Goal: Find specific page/section

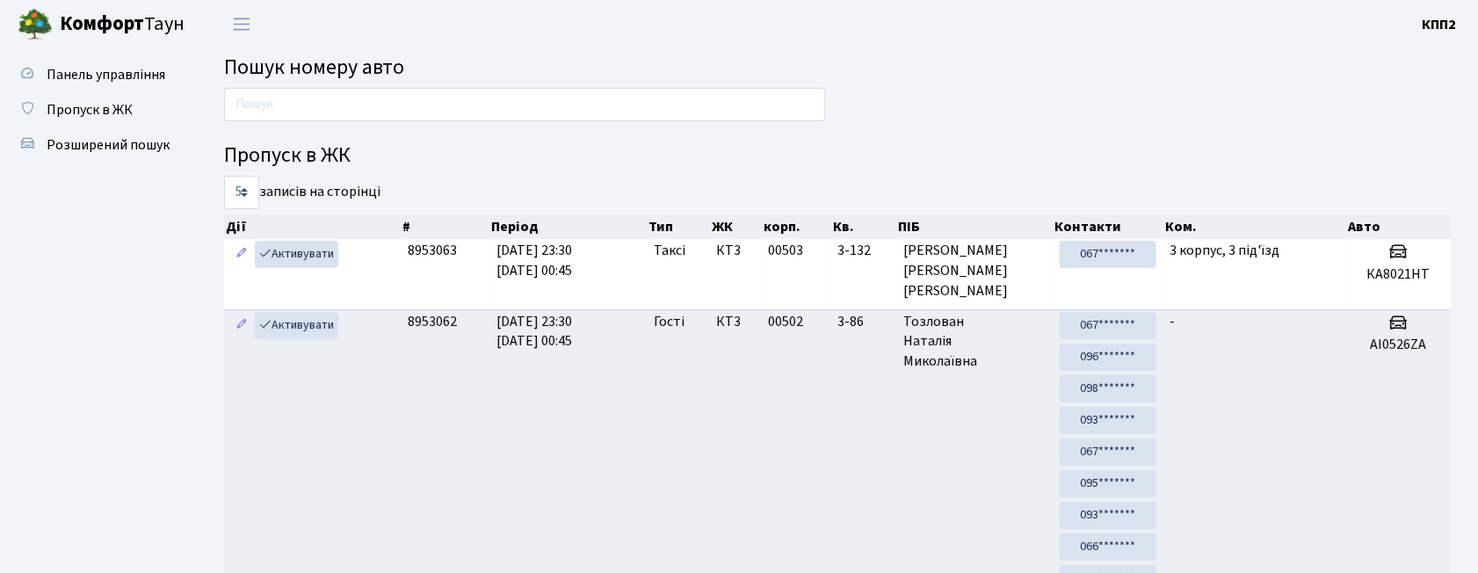
click at [156, 72] on span "Панель управління" at bounding box center [106, 74] width 119 height 19
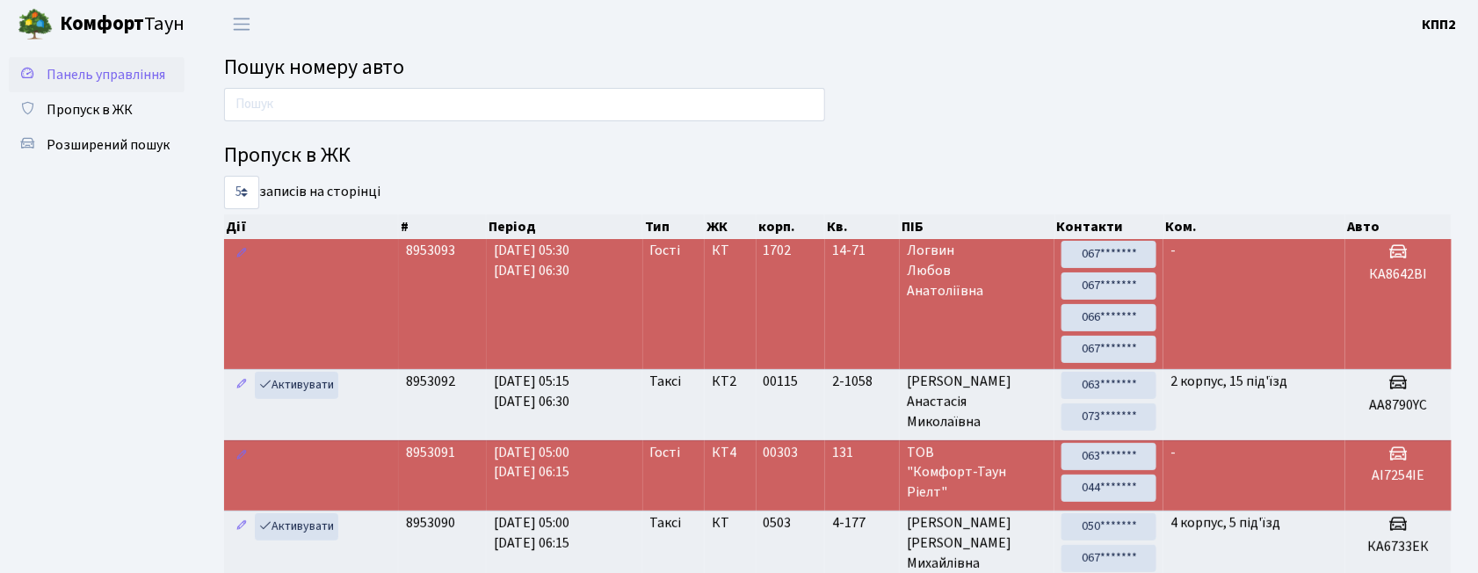
click at [167, 67] on link "Панель управління" at bounding box center [97, 74] width 176 height 35
drag, startPoint x: 406, startPoint y: 107, endPoint x: 409, endPoint y: 98, distance: 9.2
click at [406, 107] on input "text" at bounding box center [524, 104] width 601 height 33
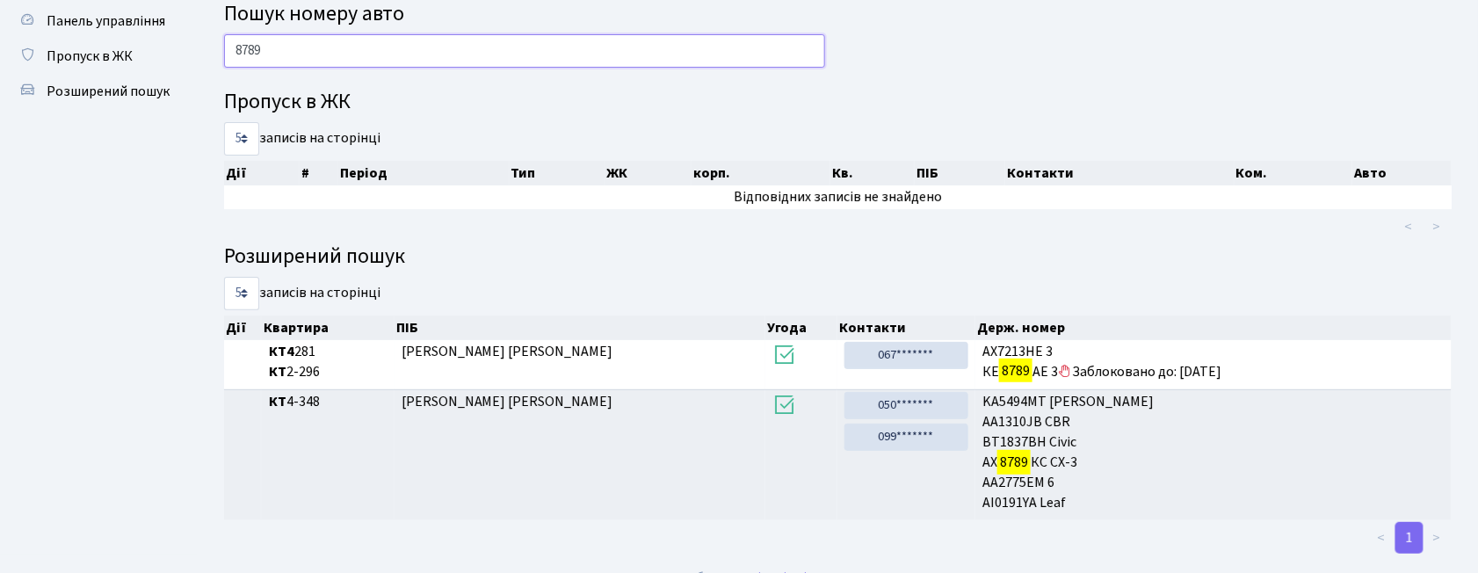
scroll to position [81, 0]
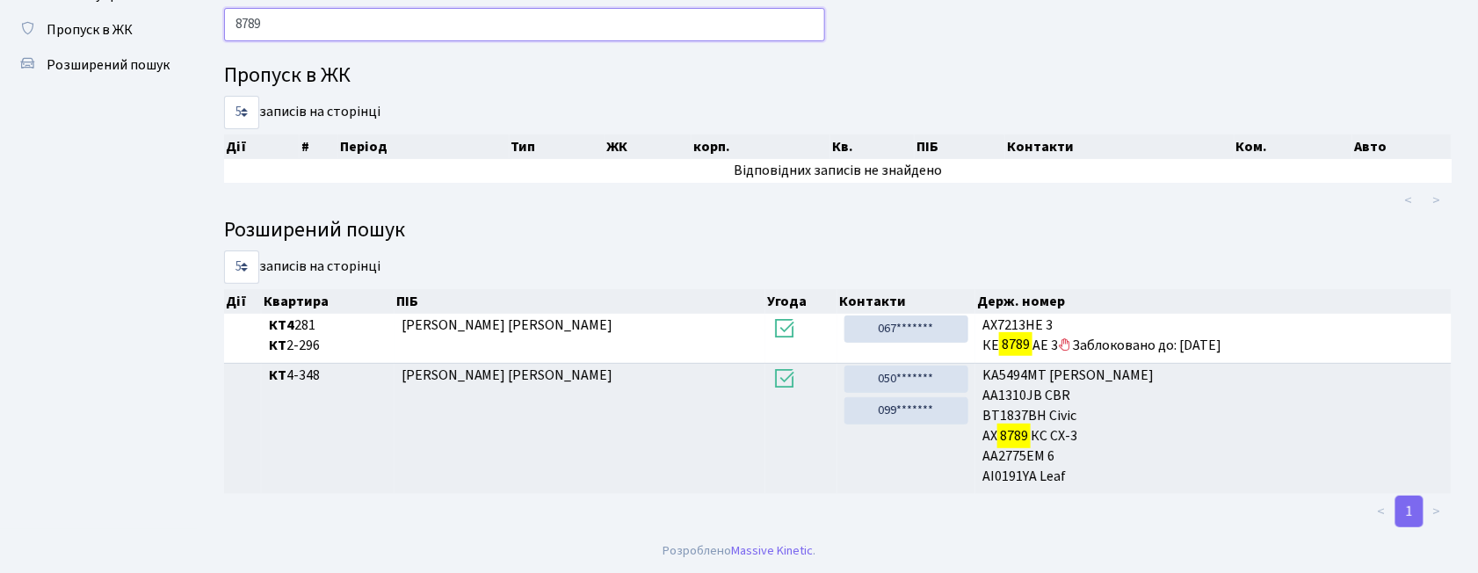
type input "8789"
